Goal: Navigation & Orientation: Go to known website

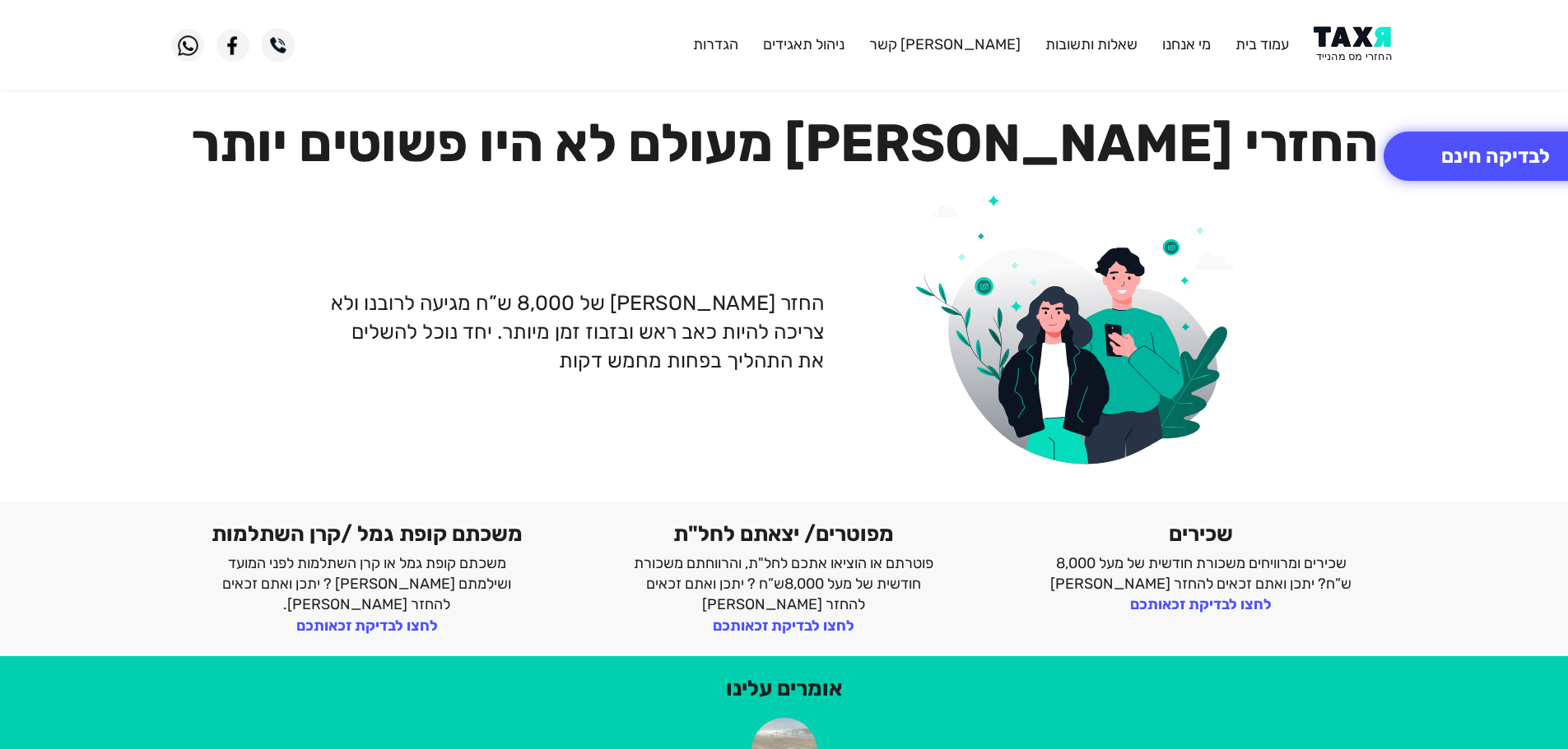
click at [1338, 39] on img at bounding box center [1354, 45] width 83 height 37
click at [1364, 61] on img at bounding box center [1354, 45] width 83 height 37
click at [1362, 53] on img at bounding box center [1354, 45] width 83 height 37
drag, startPoint x: 0, startPoint y: 0, endPoint x: 1353, endPoint y: 31, distance: 1353.4
click at [1356, 37] on img at bounding box center [1354, 45] width 83 height 37
